Goal: Information Seeking & Learning: Learn about a topic

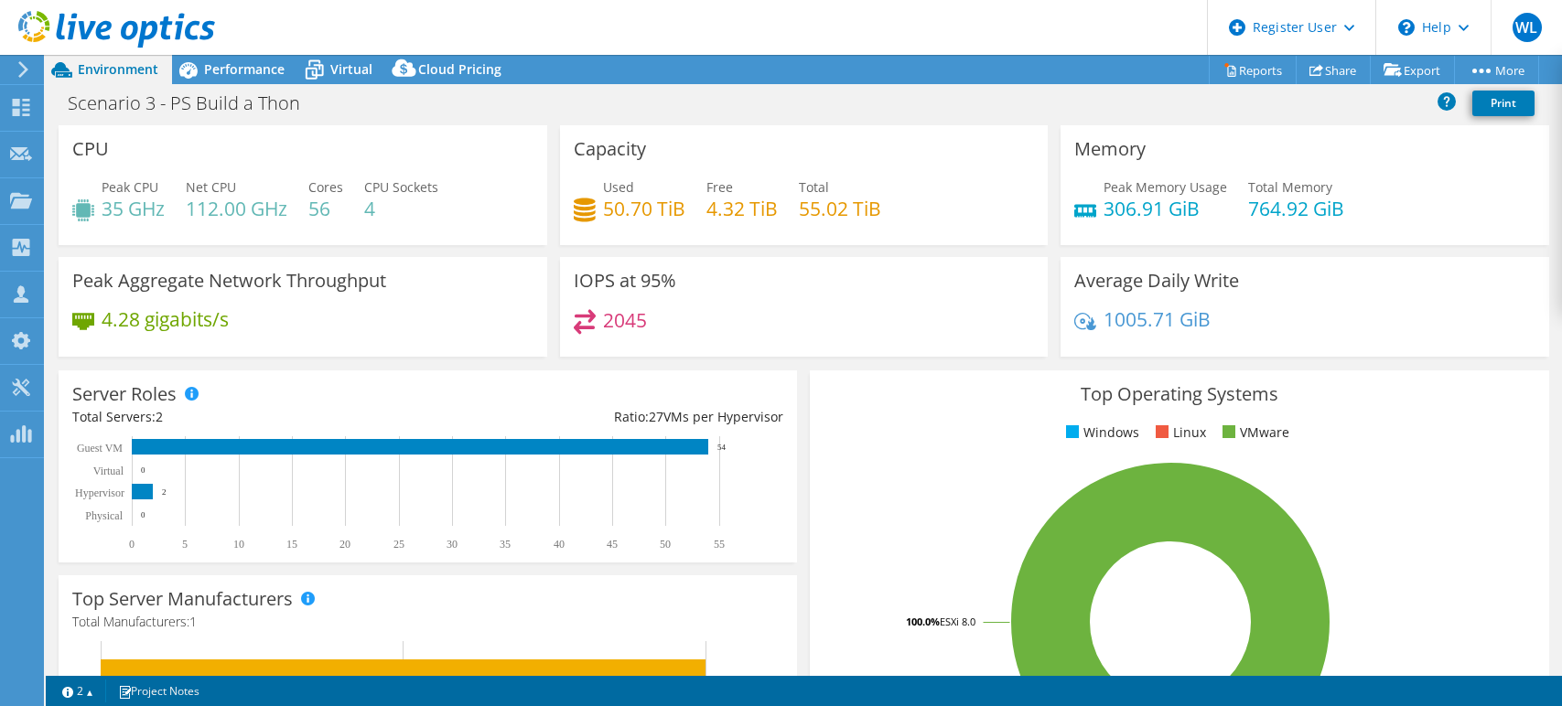
select select "USD"
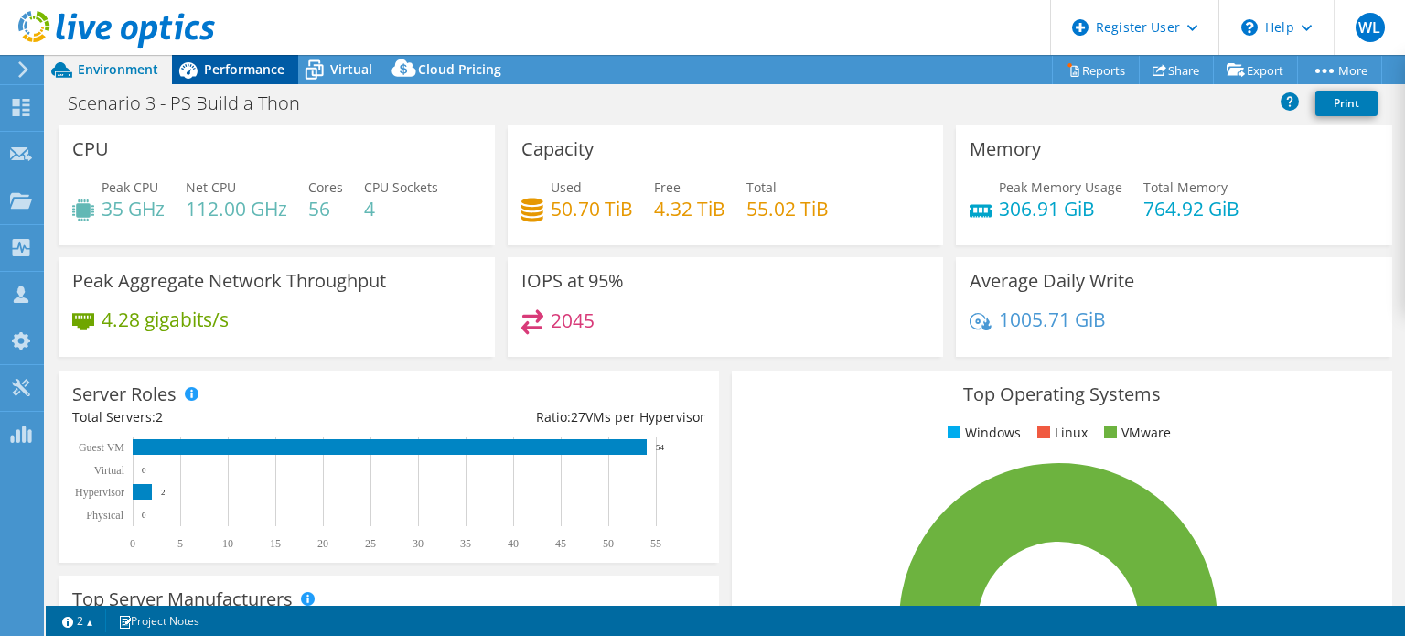
click at [218, 76] on span "Performance" at bounding box center [244, 68] width 81 height 17
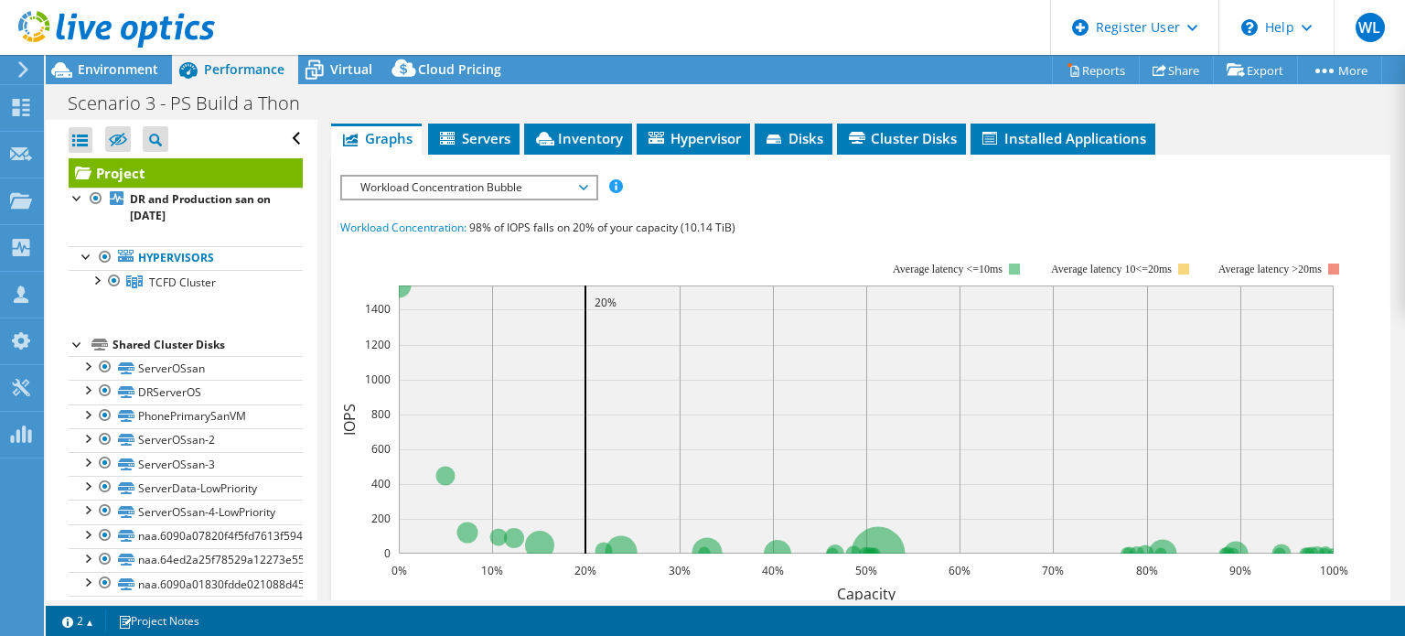
scroll to position [359, 0]
click at [589, 147] on span "Inventory" at bounding box center [578, 138] width 90 height 18
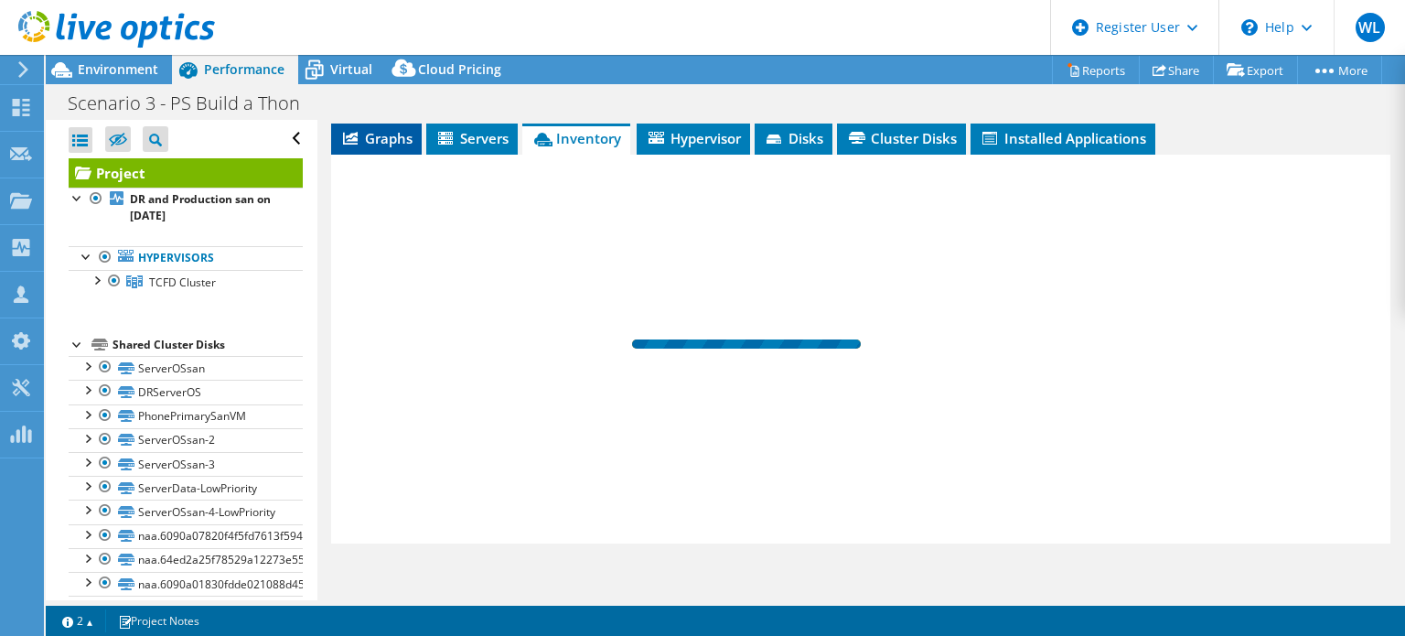
click at [396, 147] on span "Graphs" at bounding box center [376, 138] width 72 height 18
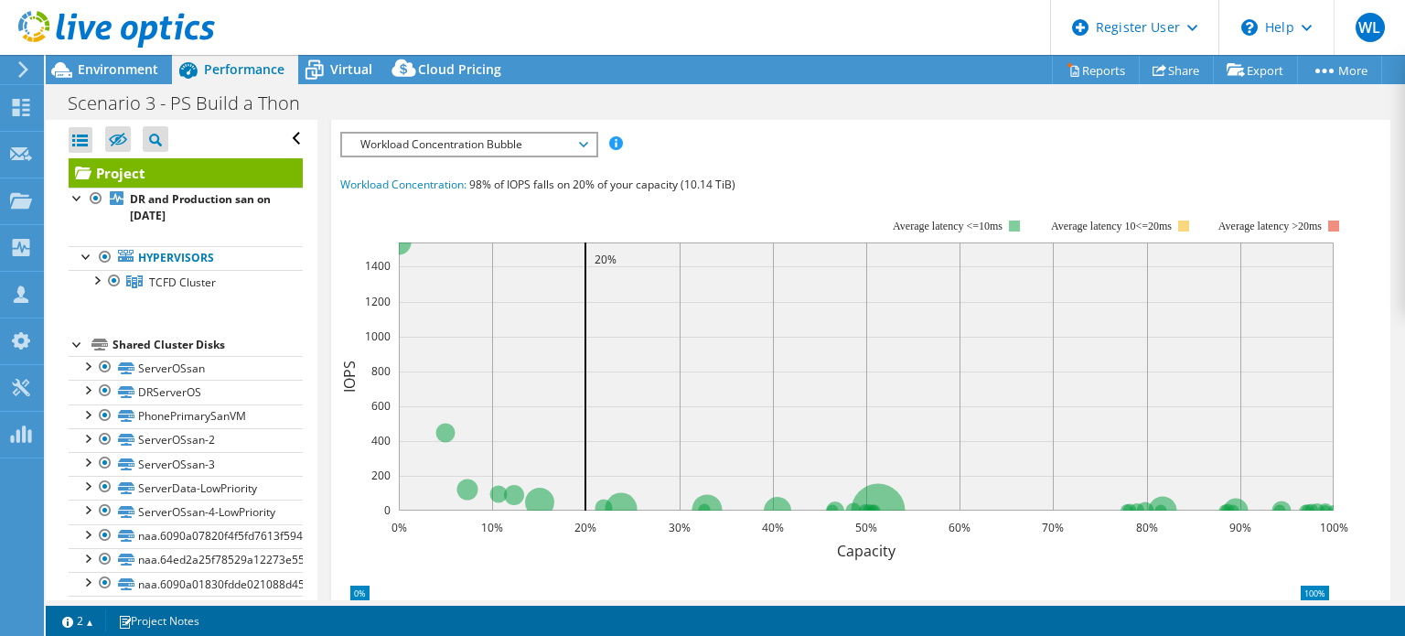
scroll to position [403, 0]
click at [554, 155] on span "Workload Concentration Bubble" at bounding box center [468, 144] width 235 height 22
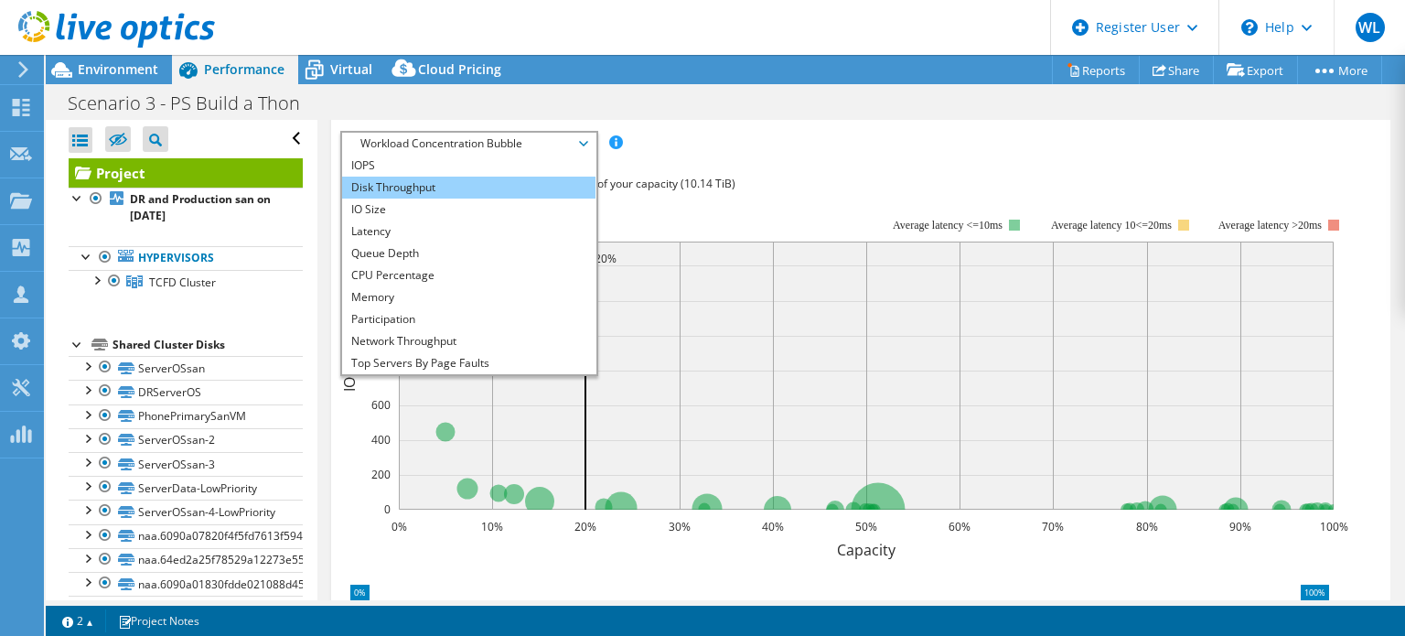
click at [435, 199] on li "Disk Throughput" at bounding box center [468, 188] width 253 height 22
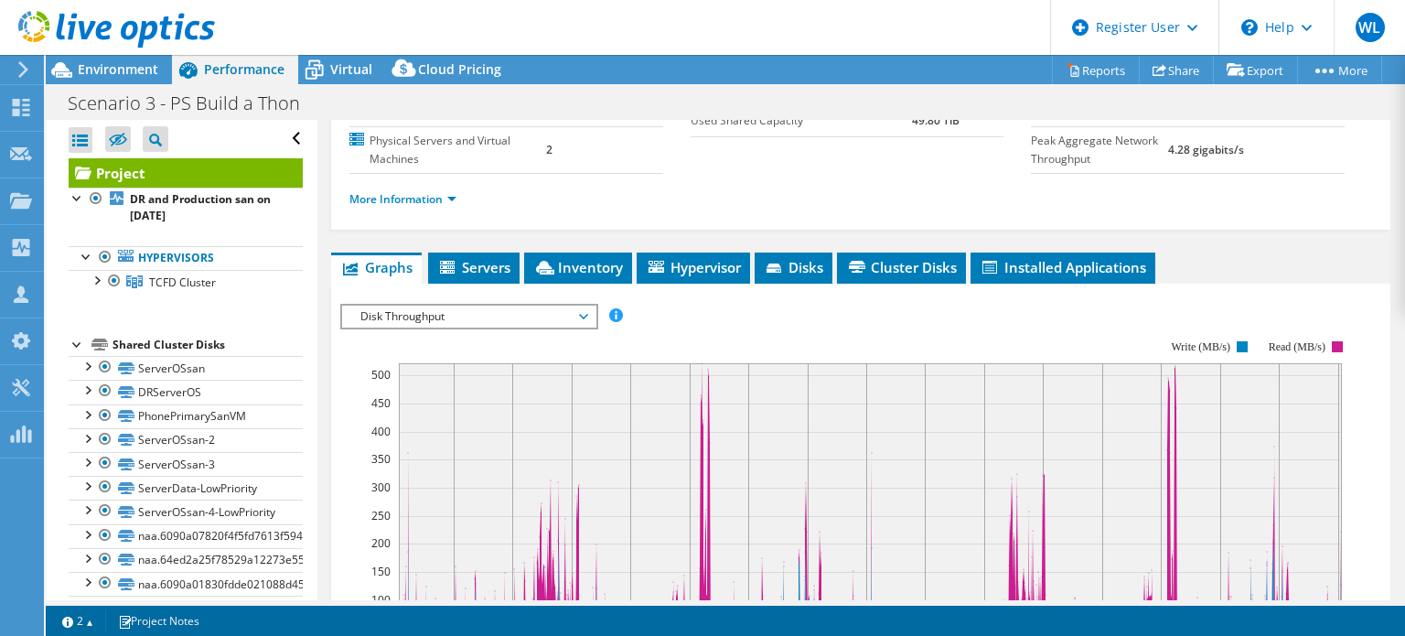
scroll to position [223, 0]
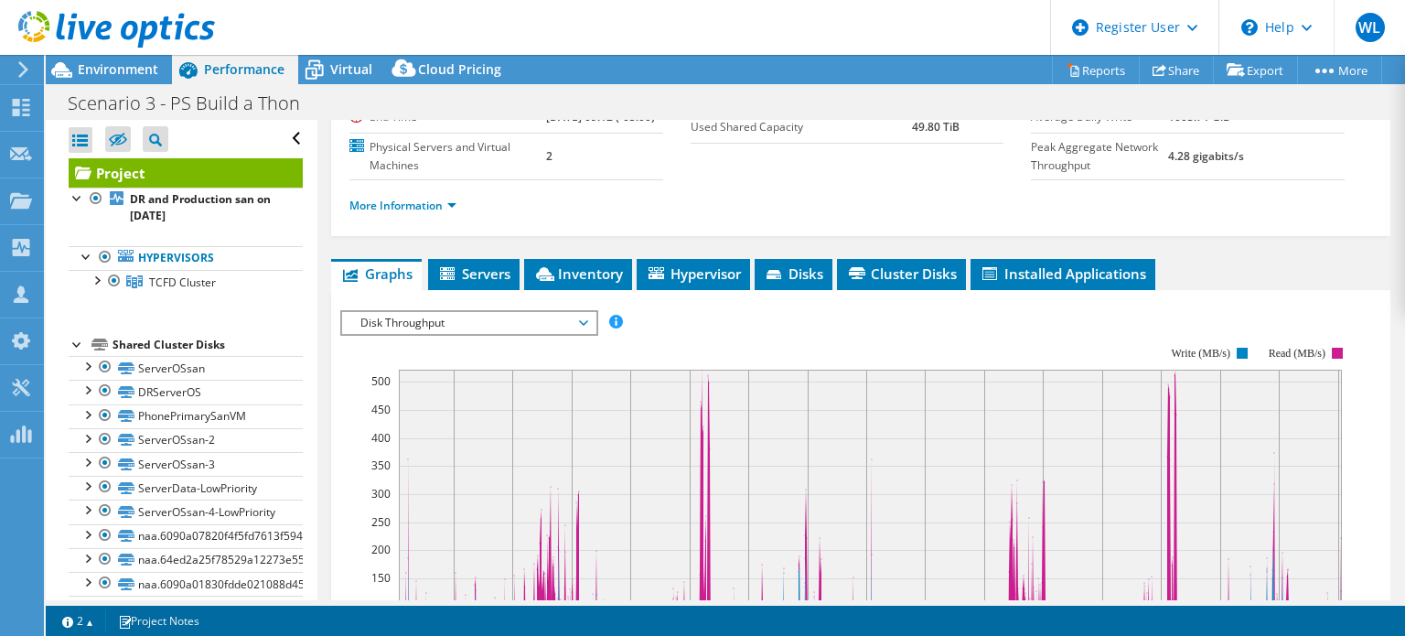
click at [512, 334] on span "Disk Throughput" at bounding box center [468, 323] width 235 height 22
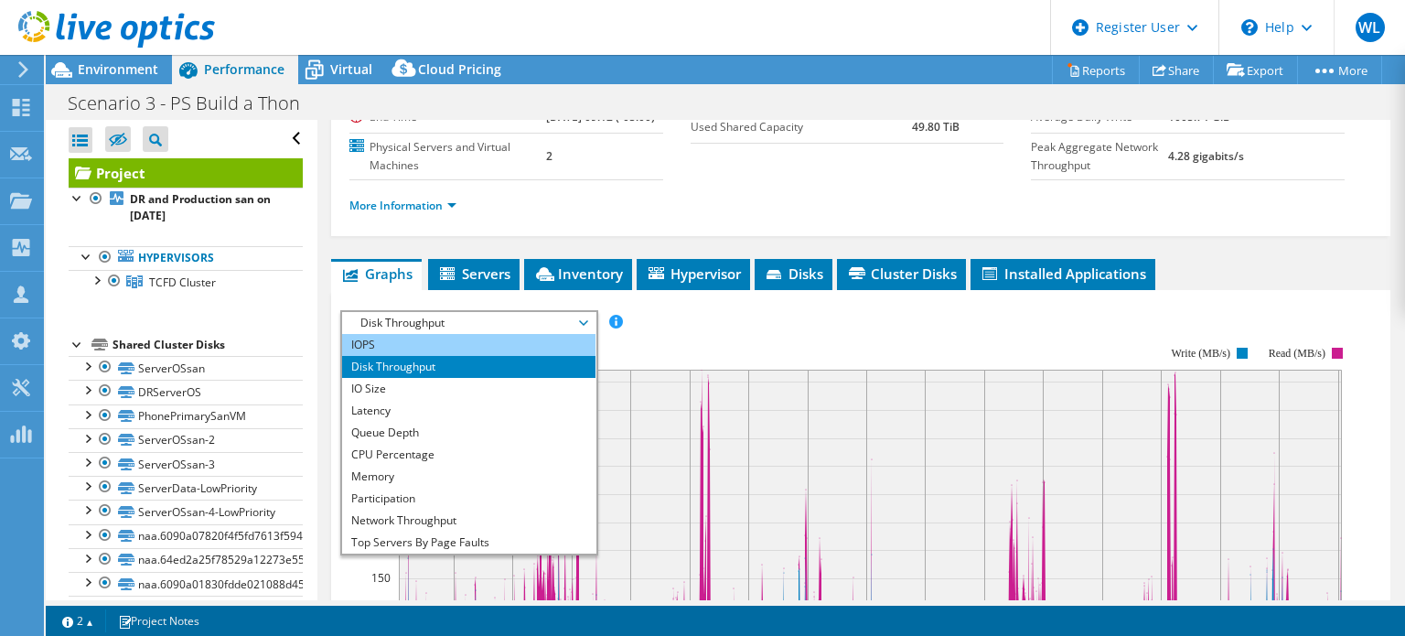
click at [453, 356] on li "IOPS" at bounding box center [468, 345] width 253 height 22
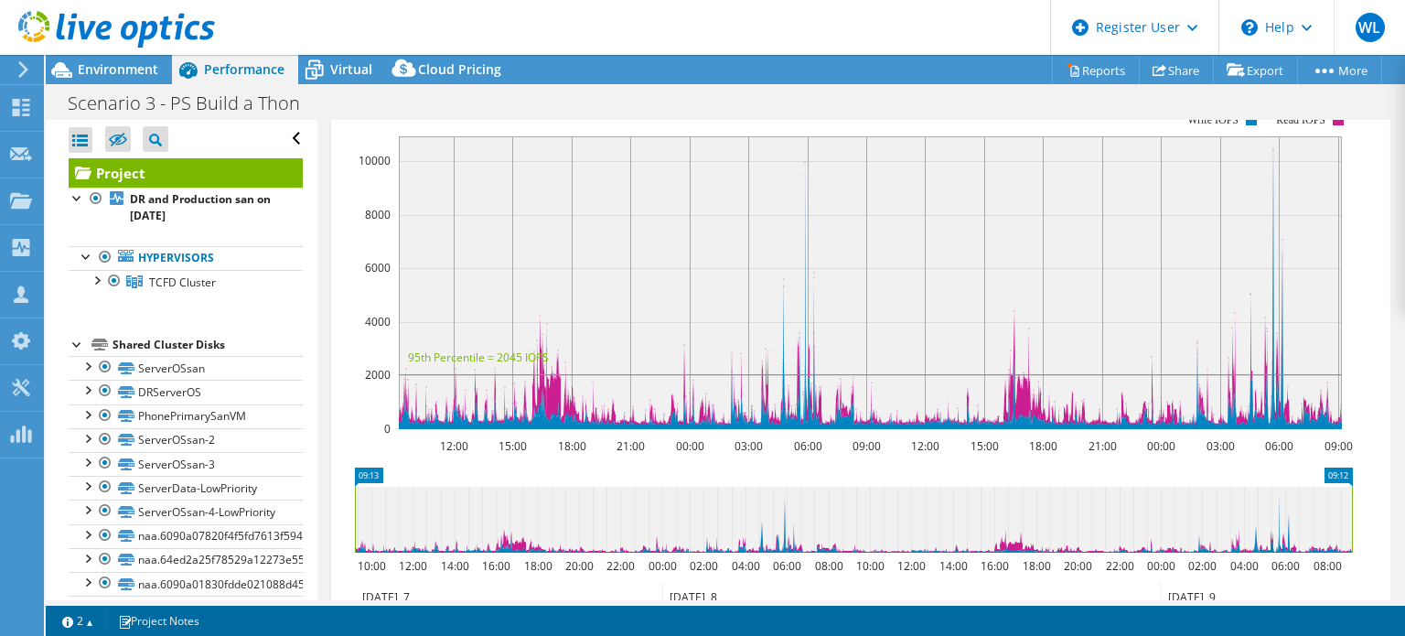
scroll to position [448, 0]
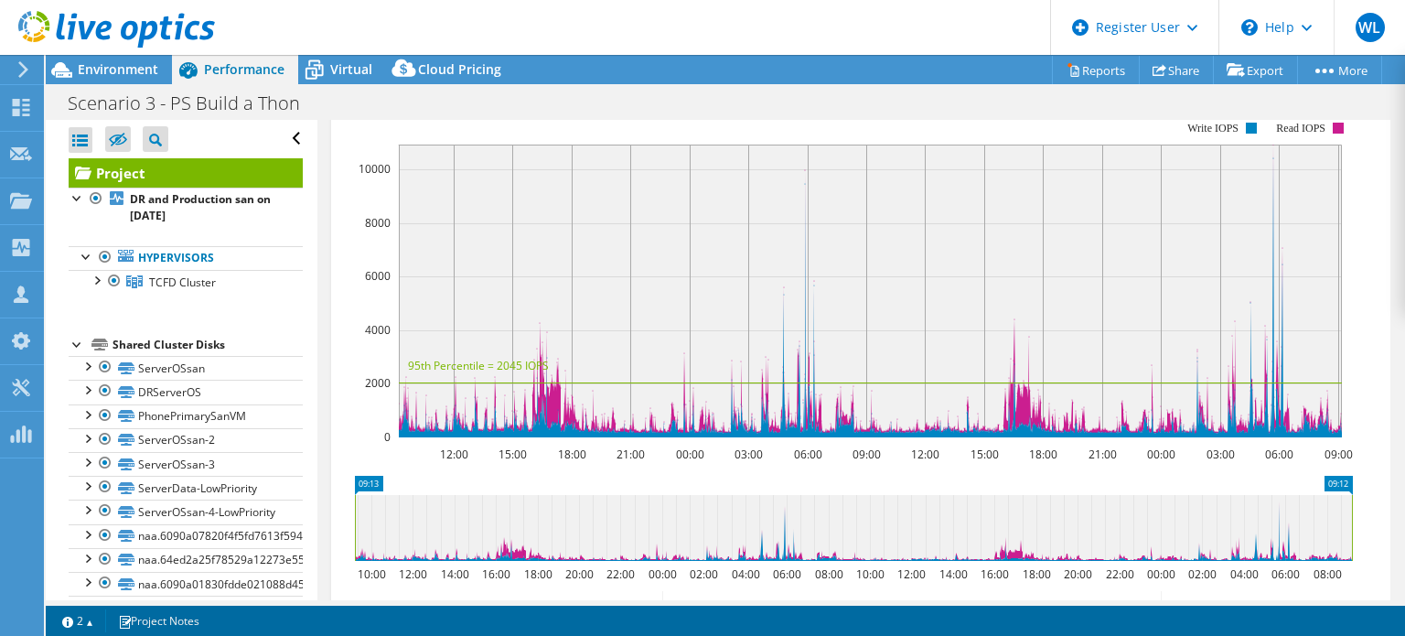
click at [392, 109] on span "IOPS" at bounding box center [468, 98] width 235 height 22
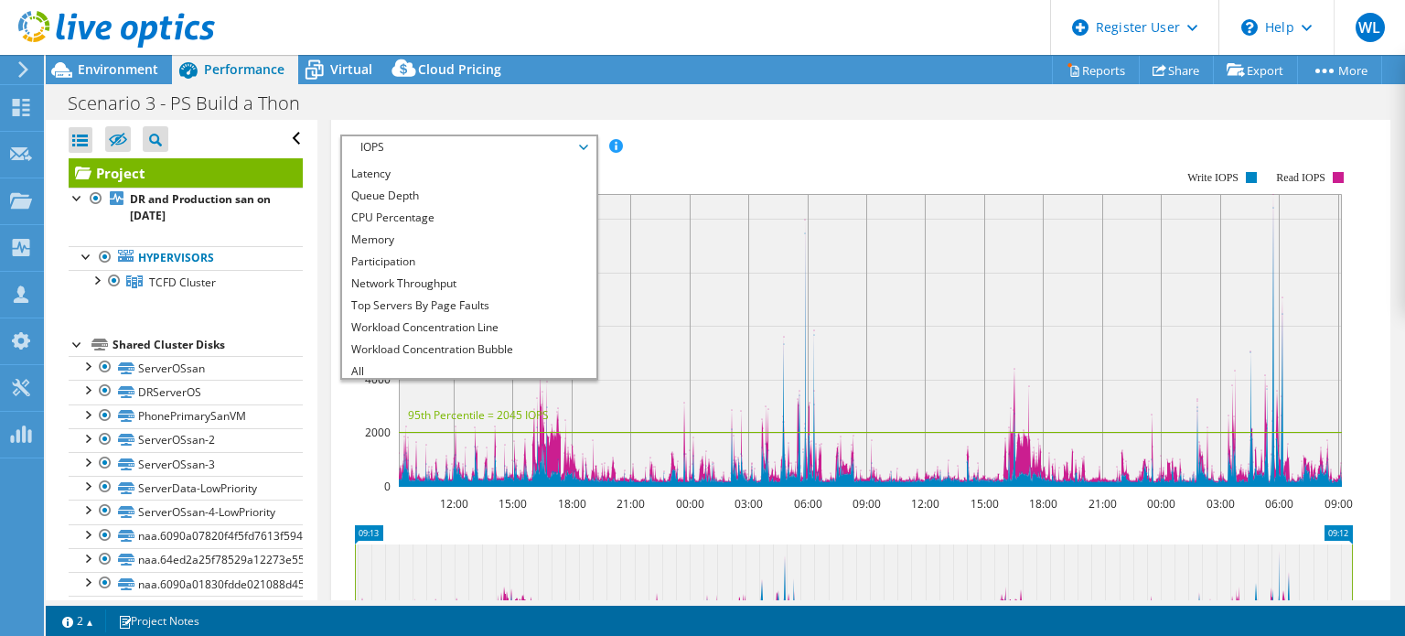
scroll to position [66, 0]
click at [1314, 187] on rect at bounding box center [846, 328] width 1013 height 366
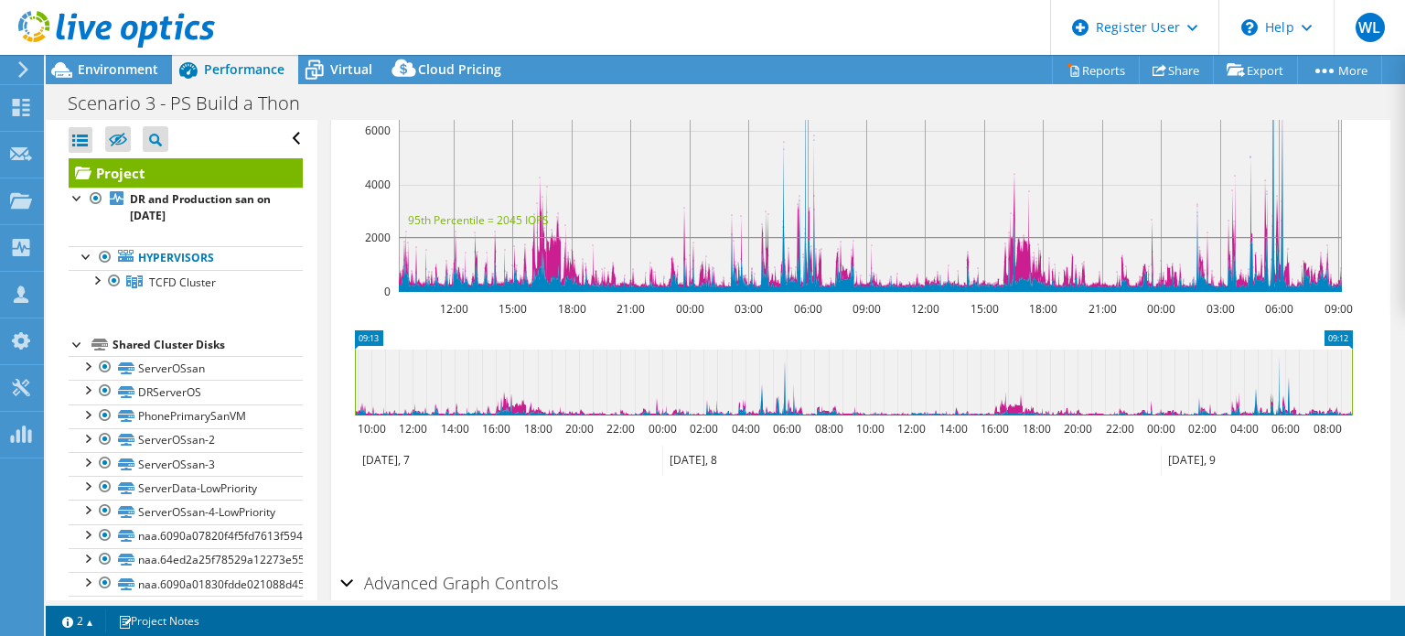
scroll to position [597, 0]
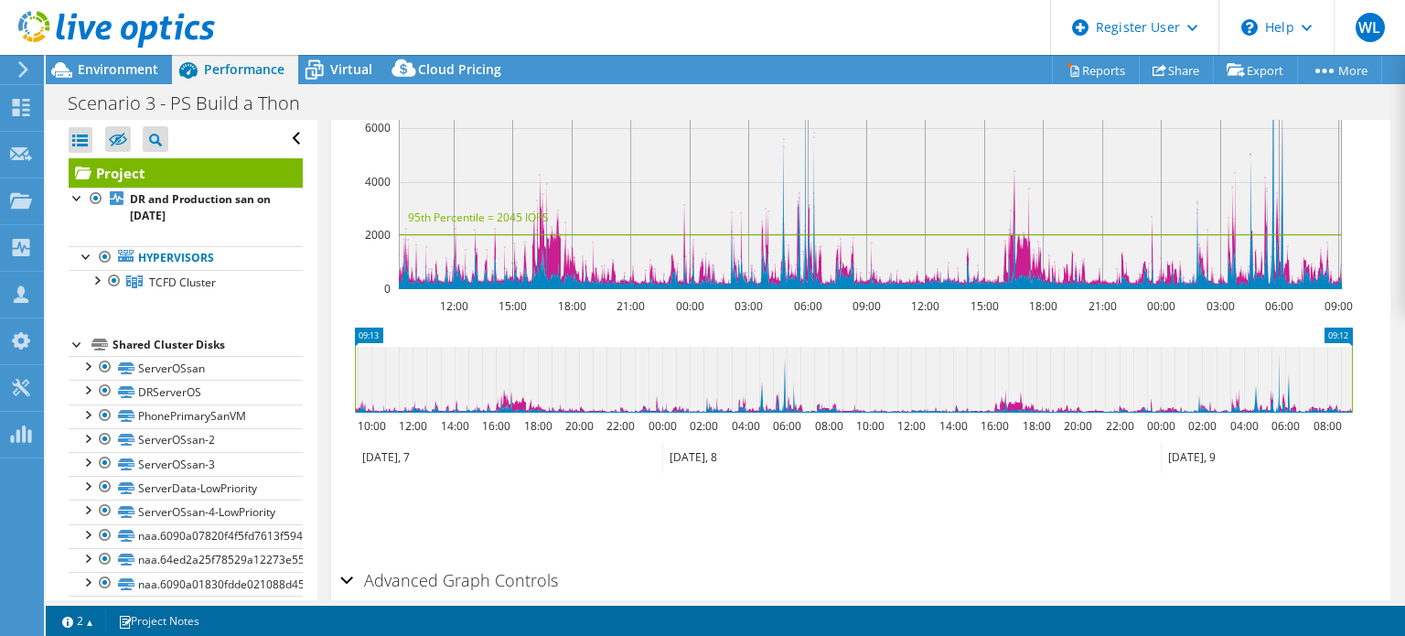
click at [1252, 413] on icon at bounding box center [853, 380] width 997 height 66
click at [1269, 413] on icon at bounding box center [853, 380] width 997 height 66
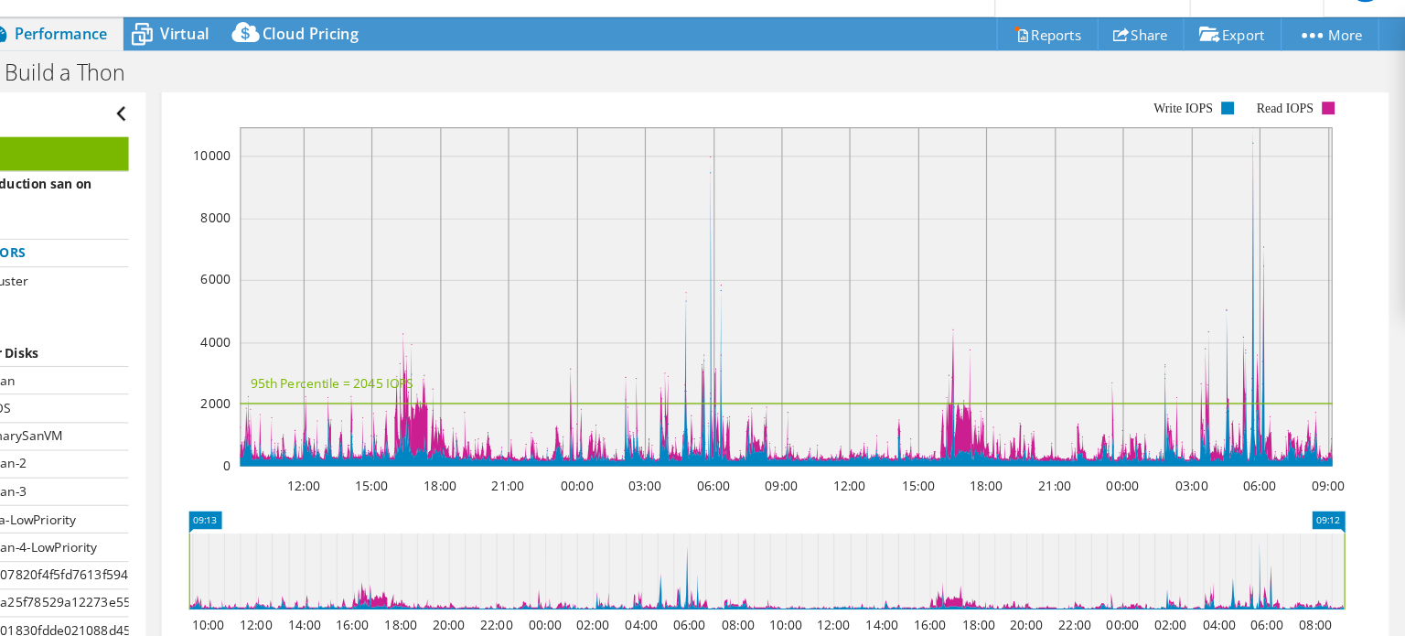
scroll to position [421, 0]
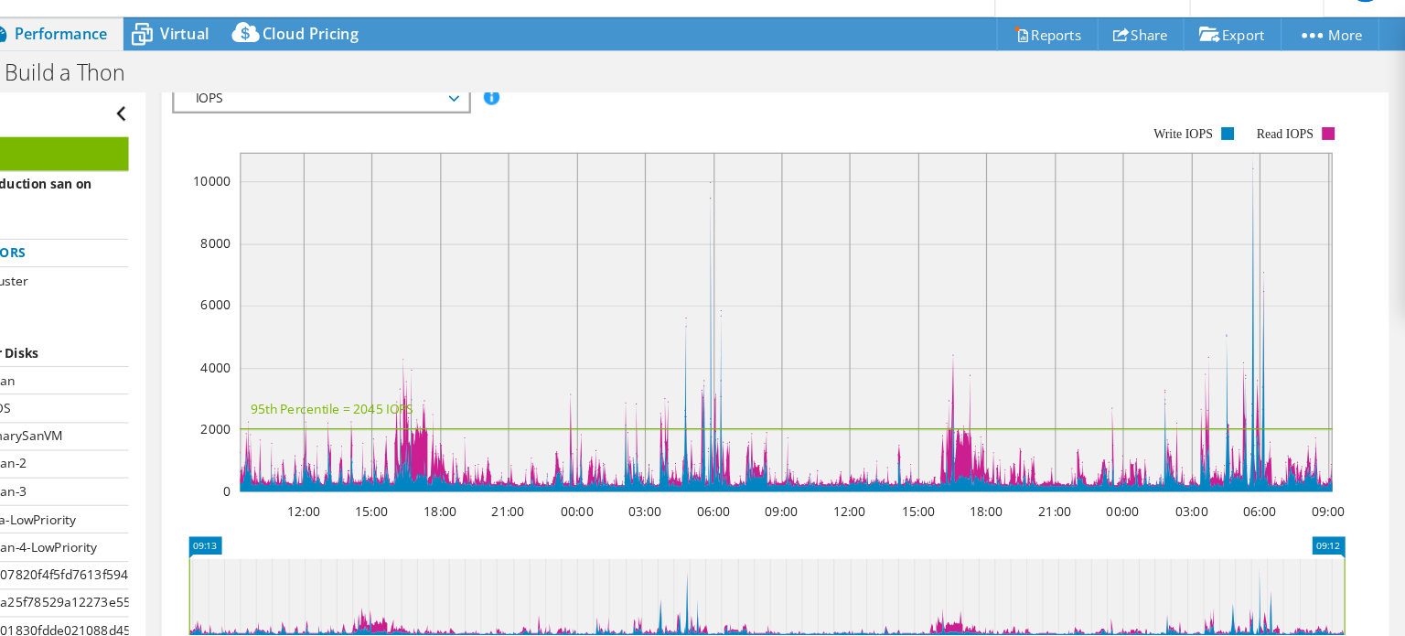
click at [1276, 282] on rect at bounding box center [870, 318] width 943 height 293
click at [1272, 232] on rect at bounding box center [870, 318] width 943 height 293
click at [805, 235] on rect at bounding box center [870, 318] width 943 height 293
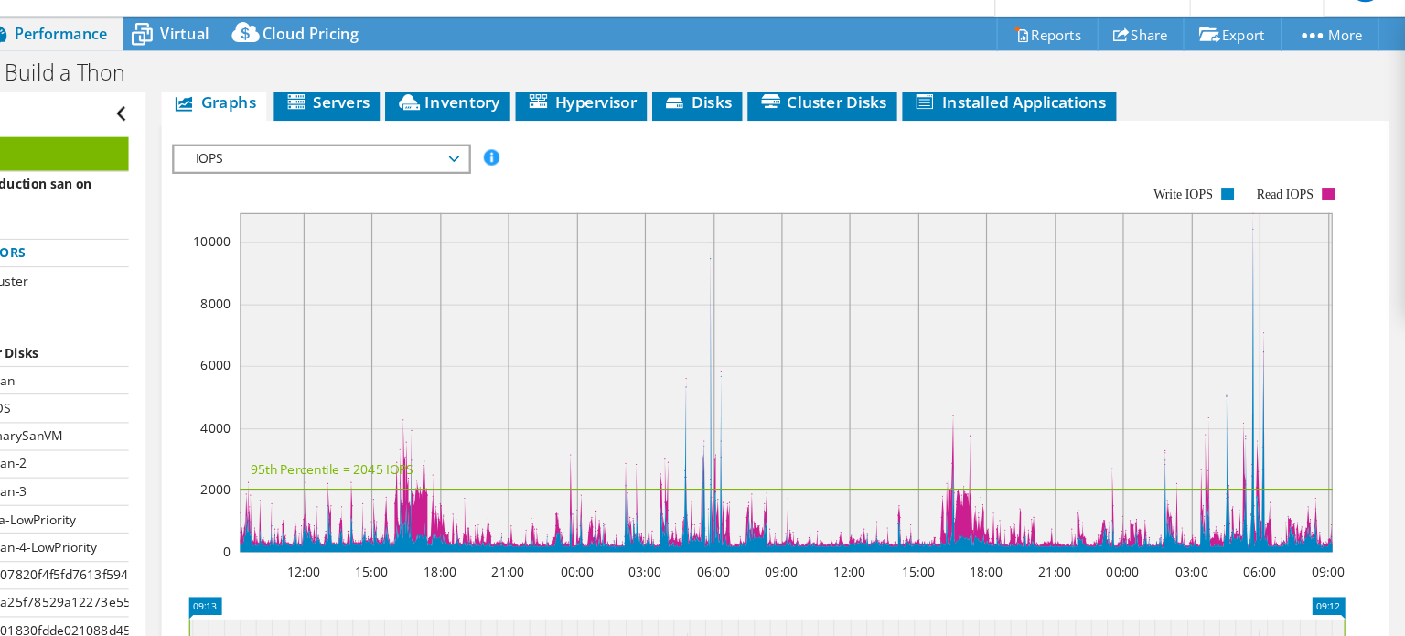
scroll to position [363, 0]
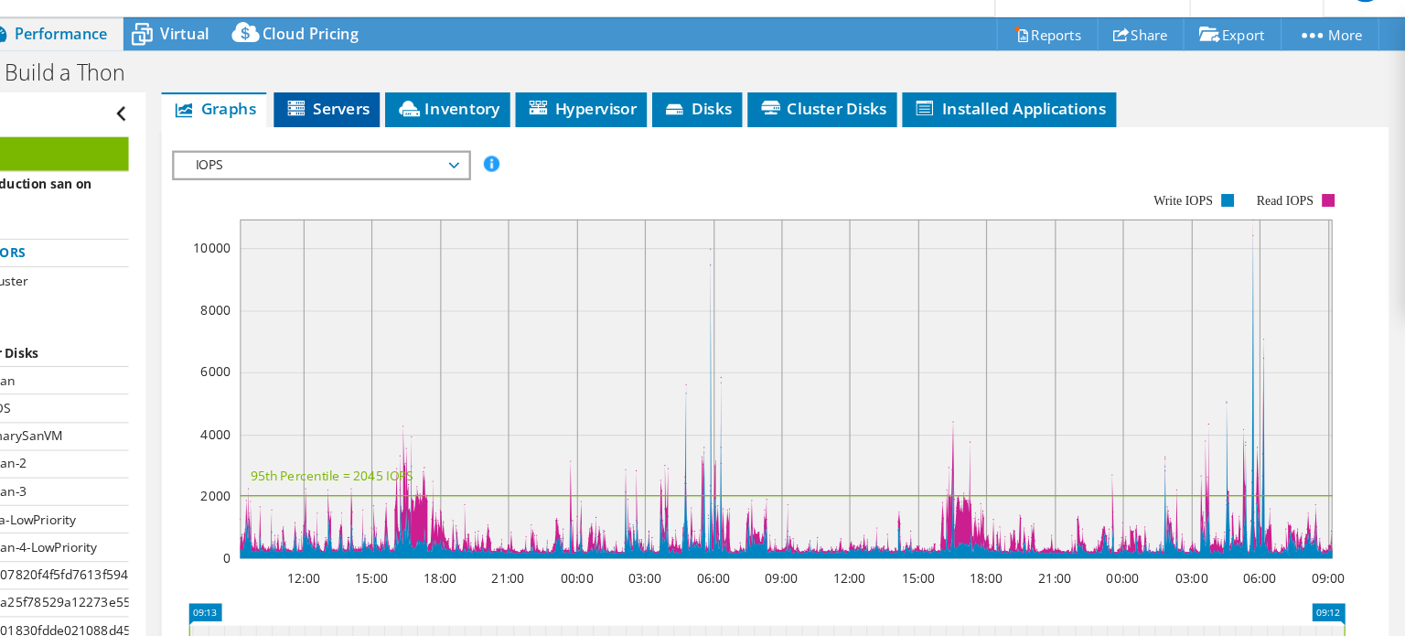
click at [495, 143] on span "Servers" at bounding box center [473, 133] width 73 height 18
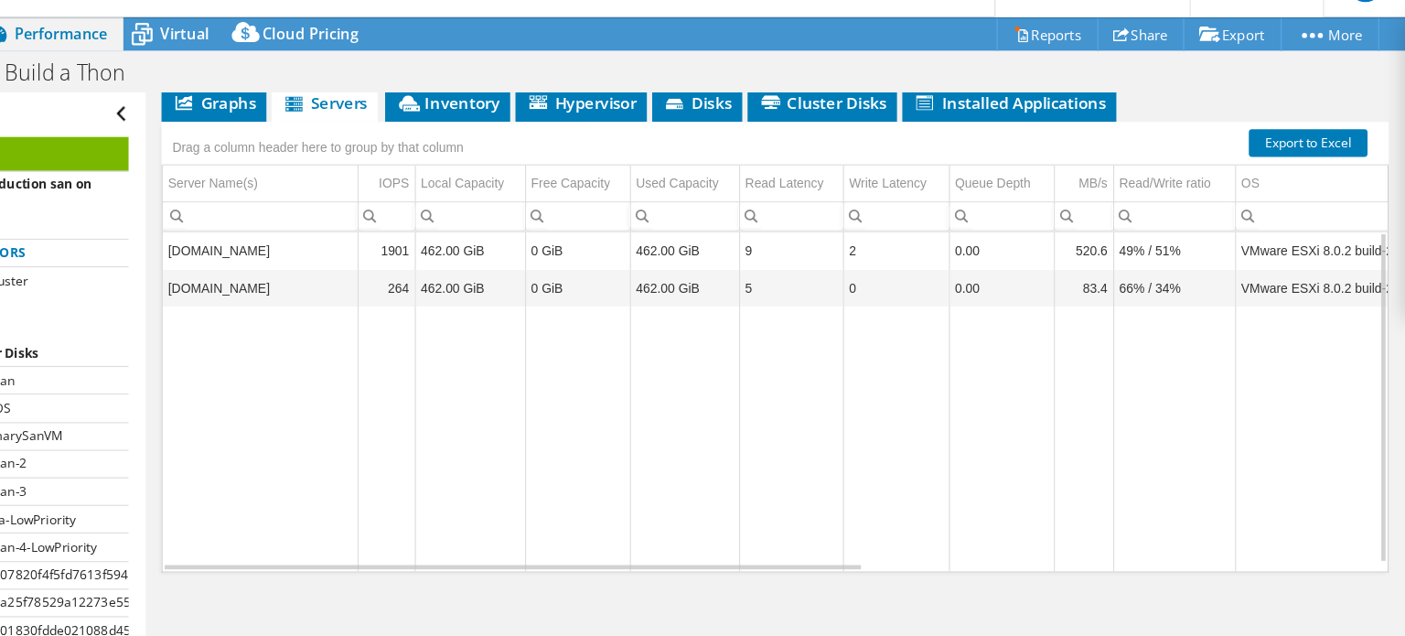
scroll to position [364, 0]
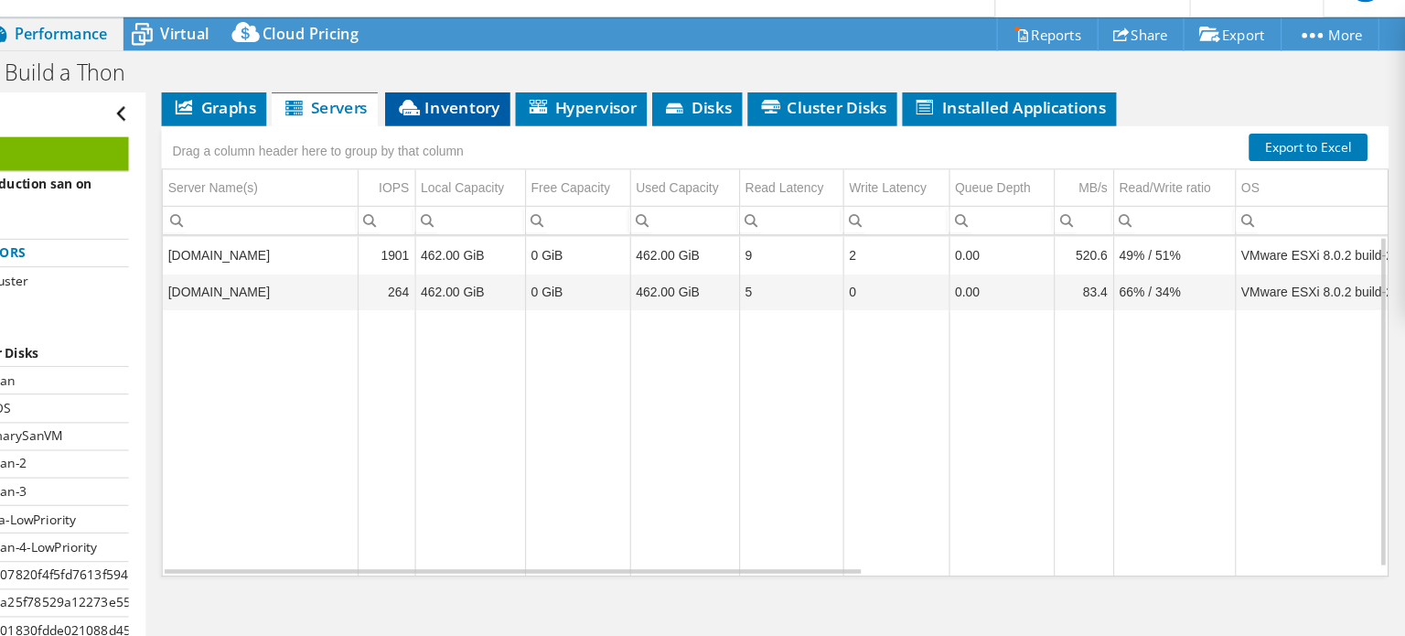
click at [585, 149] on li "Inventory" at bounding box center [578, 133] width 108 height 31
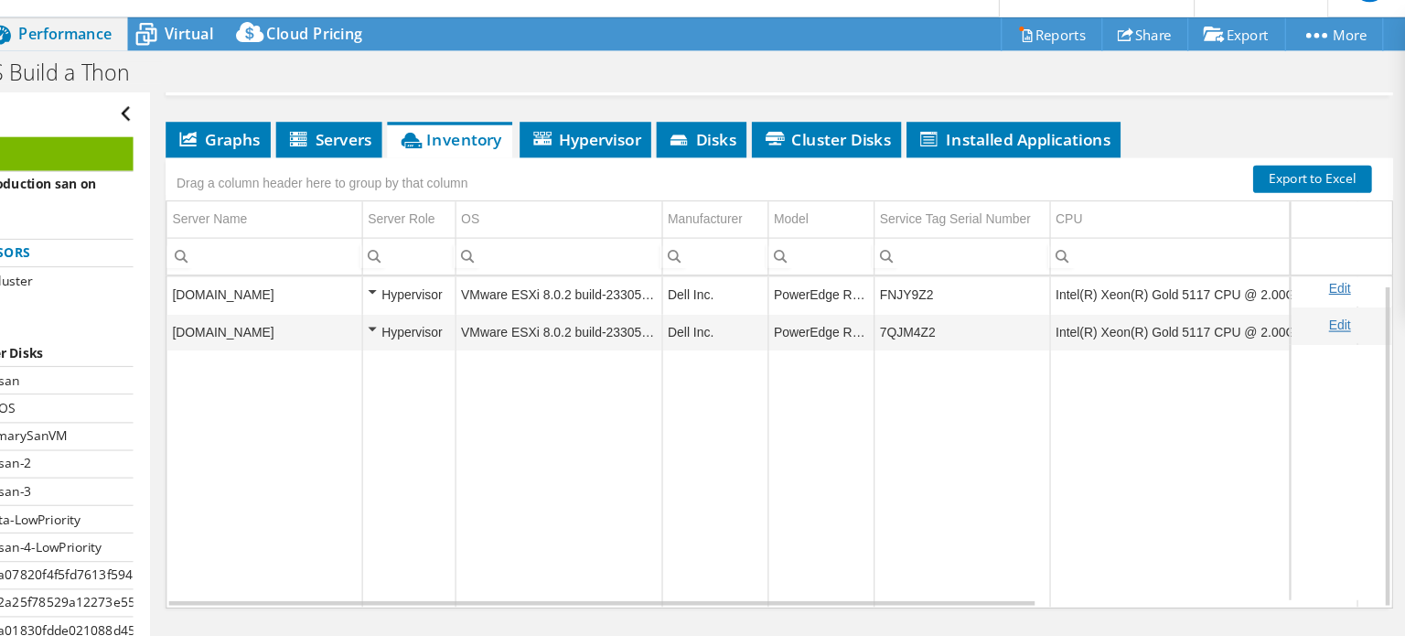
scroll to position [6, 0]
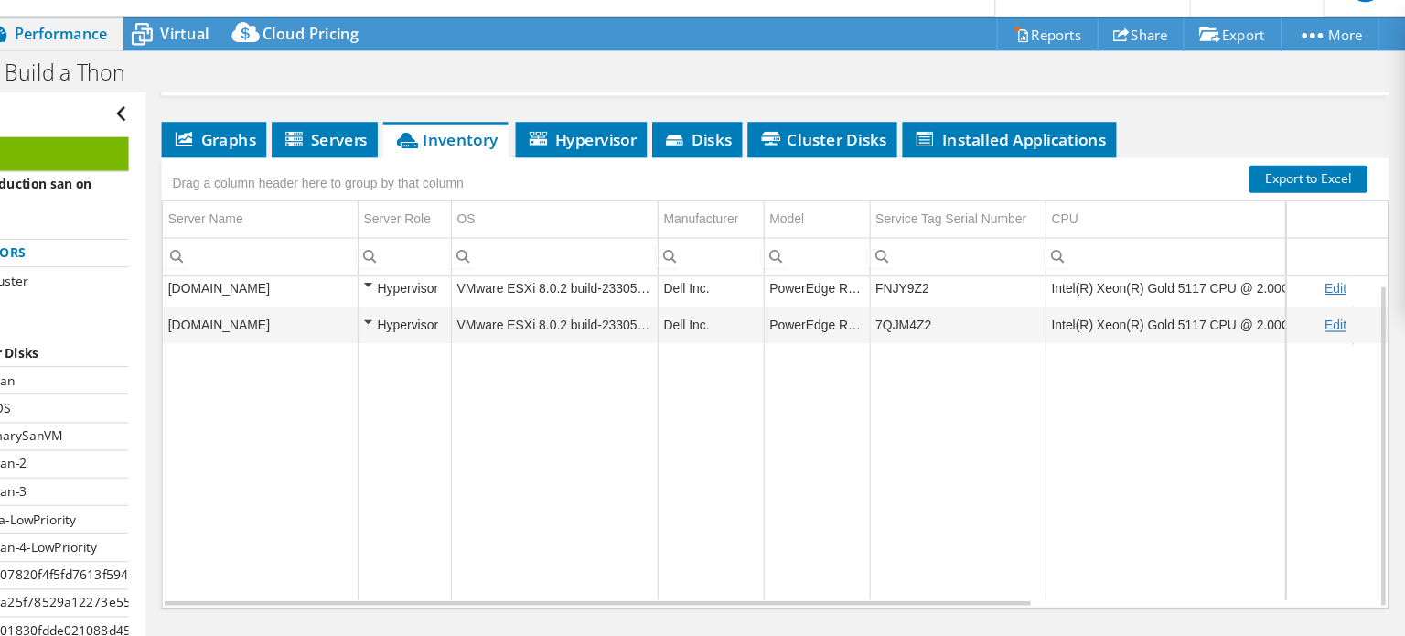
click at [1156, 337] on td "Intel(R) Xeon(R) Gold 5117 CPU @ 2.00GHz 2.00 GHz" at bounding box center [1226, 321] width 265 height 32
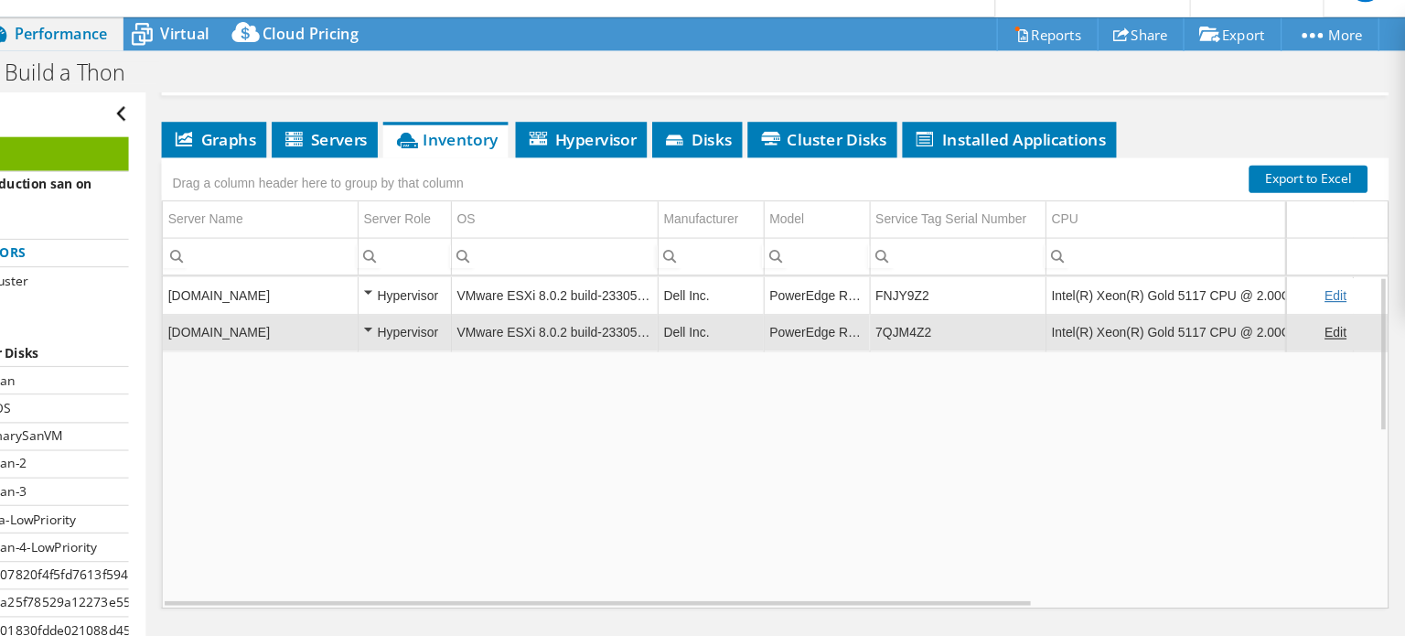
click at [1156, 343] on td "Intel(R) Xeon(R) Gold 5117 CPU @ 2.00GHz 2.00 GHz" at bounding box center [1226, 327] width 265 height 32
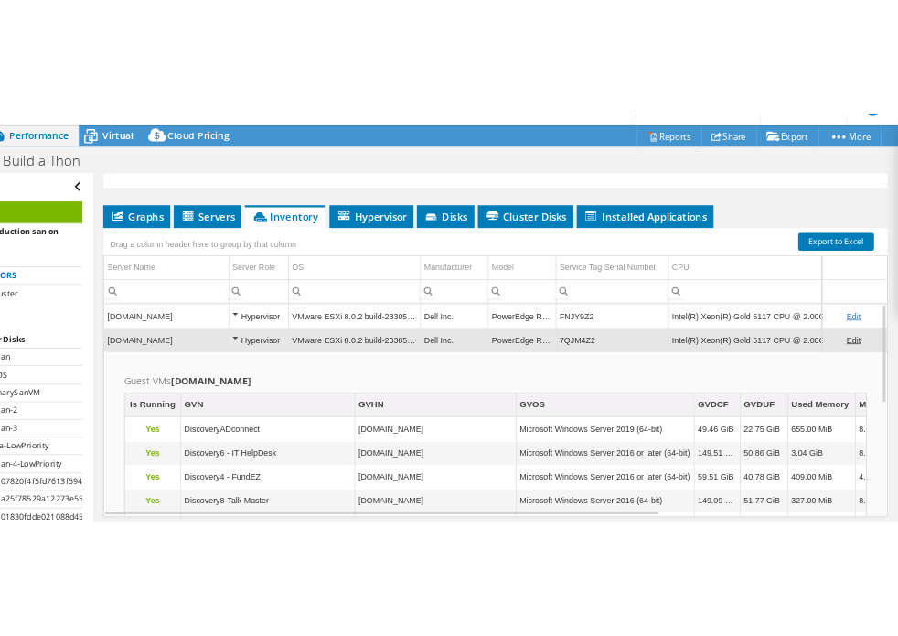
scroll to position [313, 0]
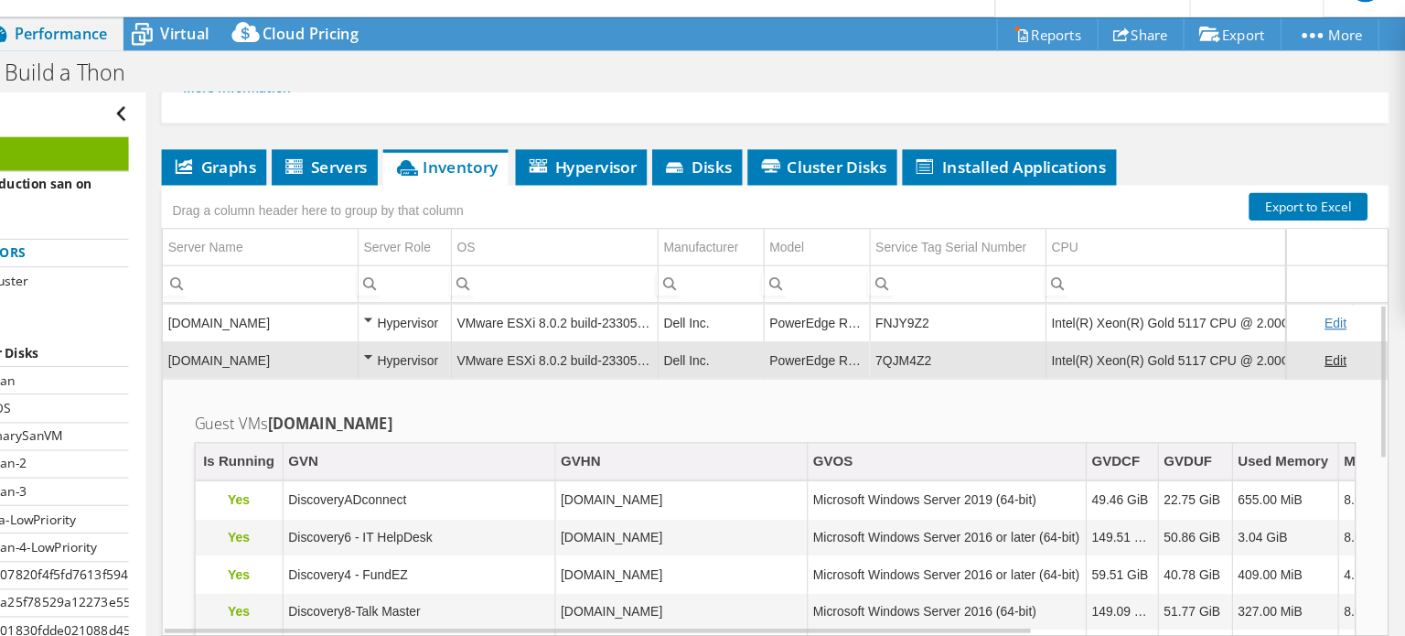
click at [1141, 335] on td "Intel(R) Xeon(R) Gold 5117 CPU @ 2.00GHz 2.00 GHz" at bounding box center [1226, 319] width 265 height 32
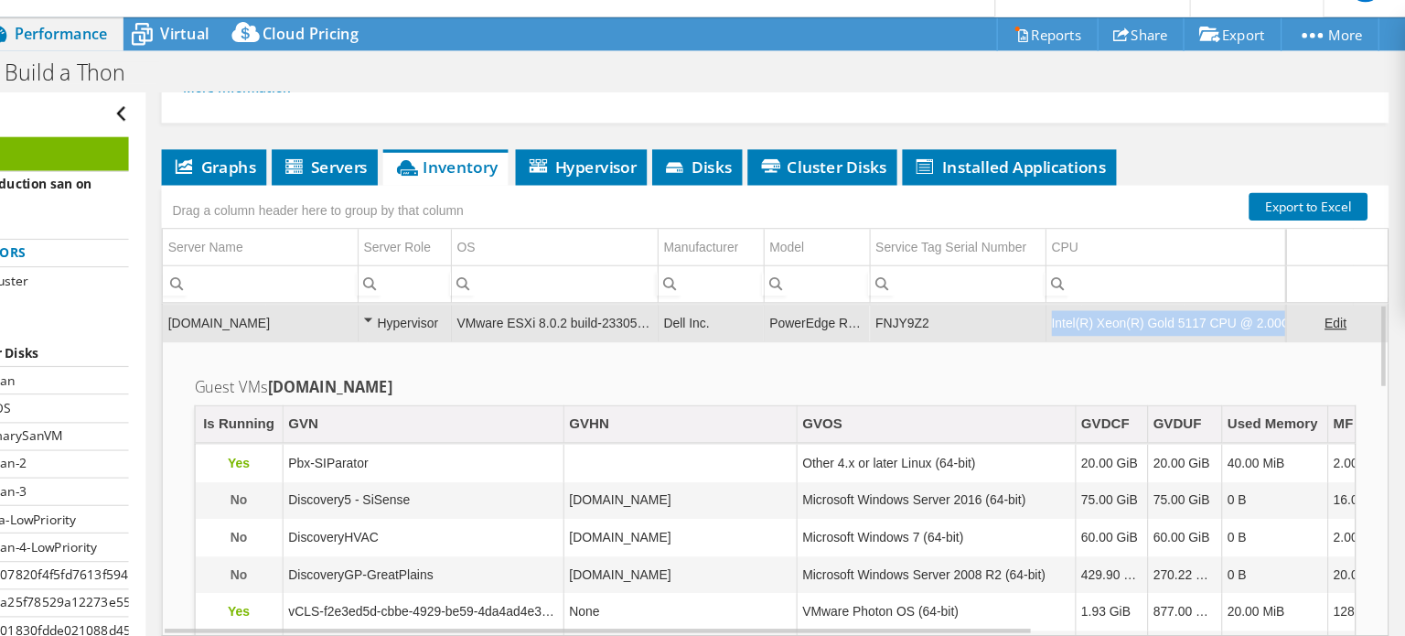
drag, startPoint x: 1099, startPoint y: 355, endPoint x: 1299, endPoint y: 363, distance: 200.5
click at [1299, 363] on div "[DOMAIN_NAME] Hypervisor VMware ESXi 8.0.2 build-23305546 Dell Inc. PowerEdge R…" at bounding box center [860, 445] width 1059 height 287
